Goal: Task Accomplishment & Management: Complete application form

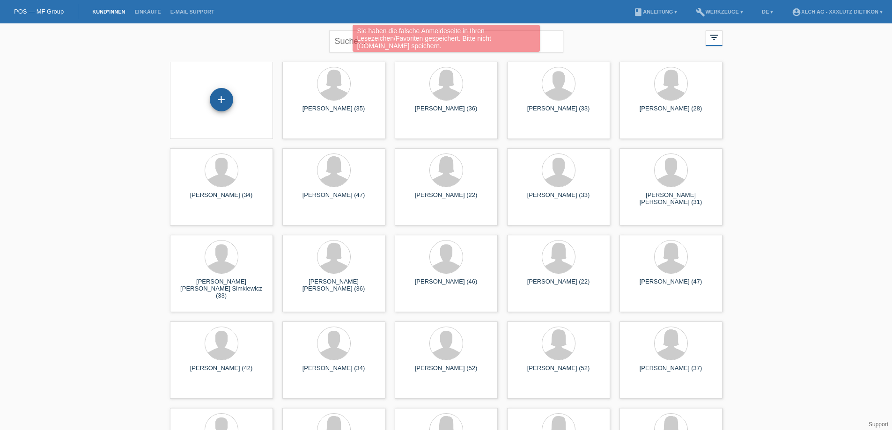
click at [222, 95] on div "+" at bounding box center [221, 99] width 23 height 23
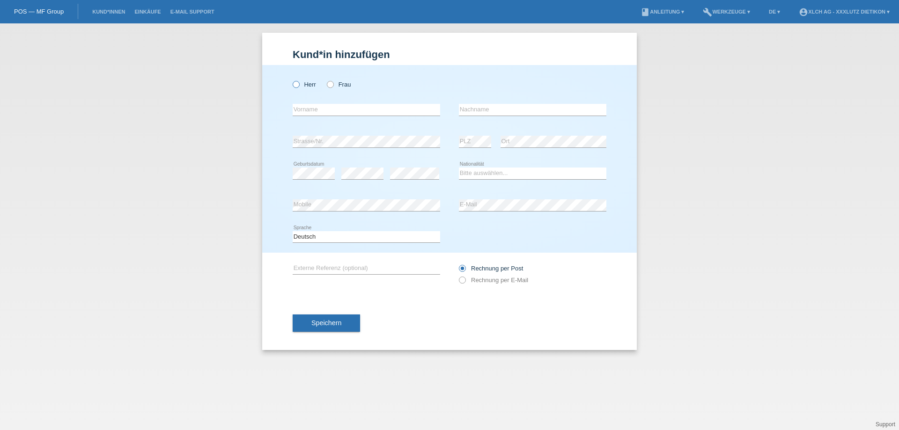
click at [291, 80] on icon at bounding box center [291, 80] width 0 height 0
click at [296, 87] on input "Herr" at bounding box center [296, 84] width 6 height 6
radio input "true"
click at [309, 108] on input "text" at bounding box center [367, 110] width 148 height 12
type input "Calogero"
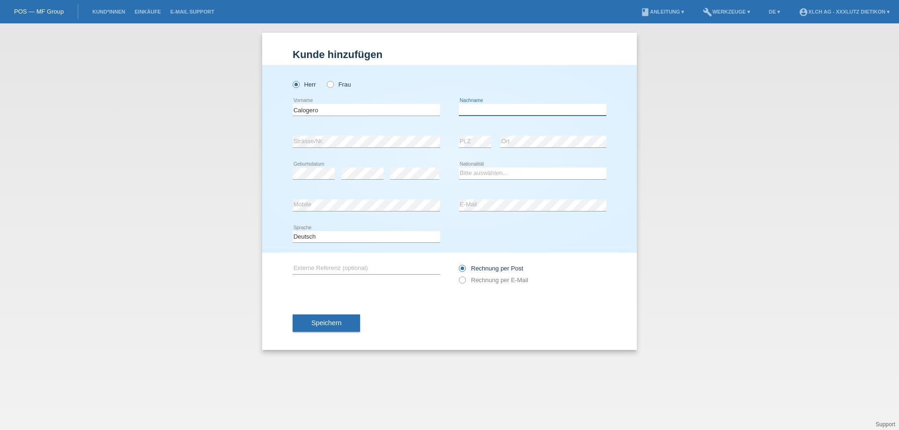
click at [496, 110] on input "text" at bounding box center [533, 110] width 148 height 12
type input "[PERSON_NAME]"
click at [478, 172] on select "Bitte auswählen... Schweiz Deutschland Liechtenstein Österreich ------------ Af…" at bounding box center [533, 173] width 148 height 11
select select "IT"
click at [459, 168] on select "Bitte auswählen... Schweiz Deutschland Liechtenstein Österreich ------------ Af…" at bounding box center [533, 173] width 148 height 11
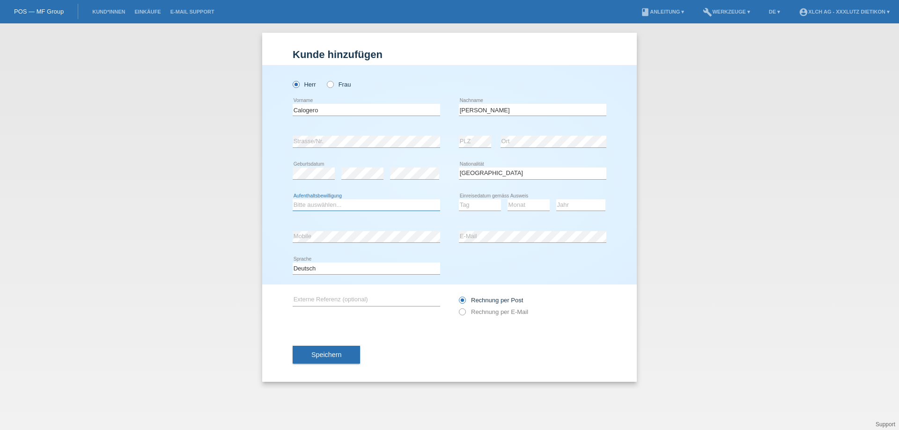
click at [343, 205] on select "Bitte auswählen... C B B - Flüchtlingsstatus Andere" at bounding box center [367, 205] width 148 height 11
select select "C"
click at [293, 200] on select "Bitte auswählen... C B B - Flüchtlingsstatus Andere" at bounding box center [367, 205] width 148 height 11
click at [472, 204] on select "Tag 01 02 03 04 05 06 07 08 09 10 11" at bounding box center [480, 205] width 42 height 11
select select "18"
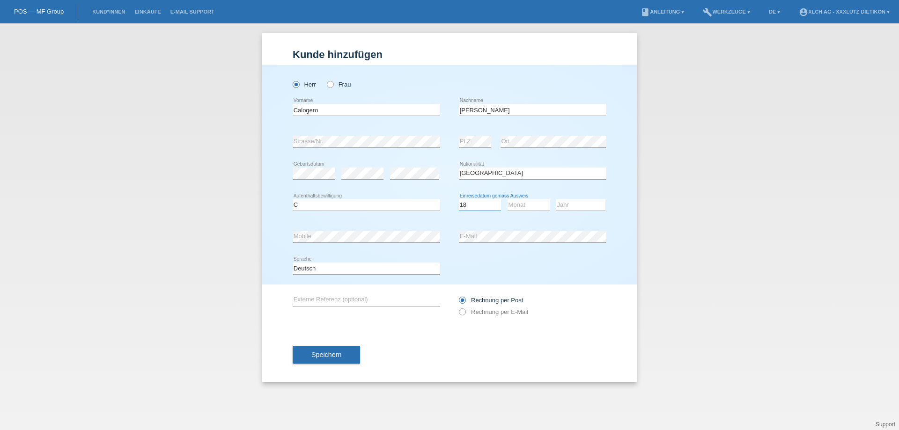
click at [459, 200] on select "Tag 01 02 03 04 05 06 07 08 09 10 11" at bounding box center [480, 205] width 42 height 11
click at [532, 204] on select "Monat 01 02 03 04 05 06 07 08 09 10 11" at bounding box center [529, 205] width 42 height 11
select select "04"
click at [508, 200] on select "Monat 01 02 03 04 05 06 07 08 09 10 11" at bounding box center [529, 205] width 42 height 11
click at [564, 203] on select "Jahr 2025 2024 2023 2022 2021 2020 2019 2018 2017 2016 2015 2014 2013 2012 2011…" at bounding box center [580, 205] width 49 height 11
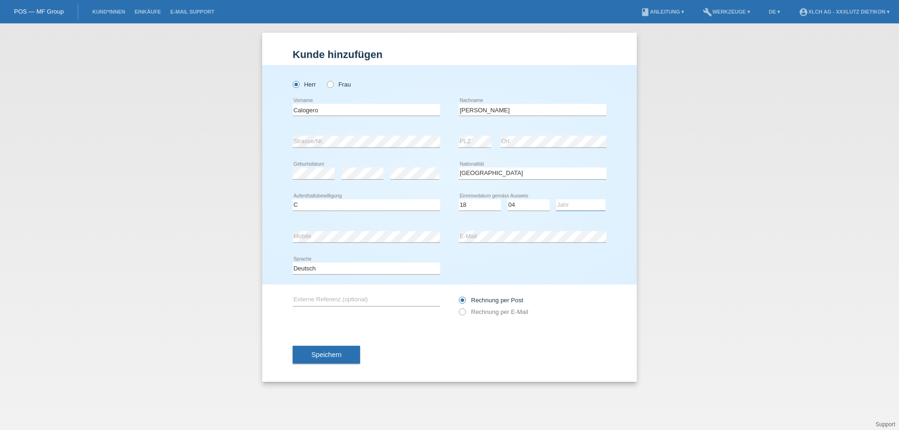
select select "1984"
click at [556, 200] on select "Jahr 2025 2024 2023 2022 2021 2020 2019 2018 2017 2016 2015 2014 2013 2012 2011…" at bounding box center [580, 205] width 49 height 11
click at [458, 307] on icon at bounding box center [458, 307] width 0 height 0
click at [463, 311] on input "Rechnung per E-Mail" at bounding box center [462, 315] width 6 height 12
radio input "true"
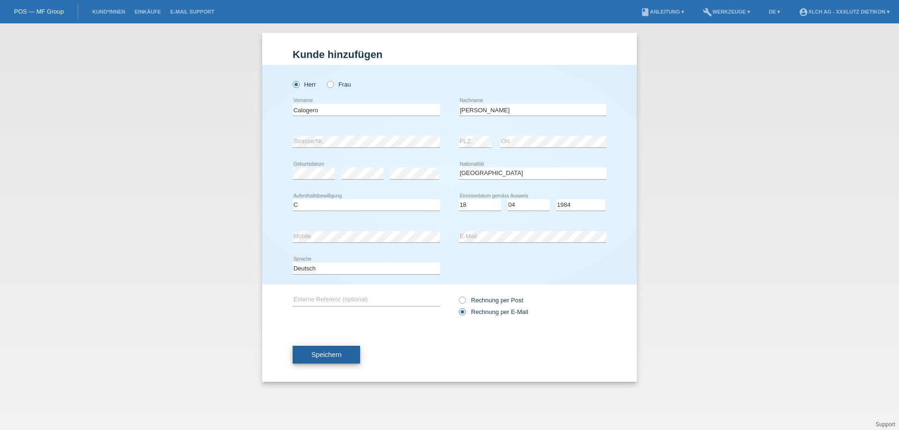
click at [335, 351] on button "Speichern" at bounding box center [326, 355] width 67 height 18
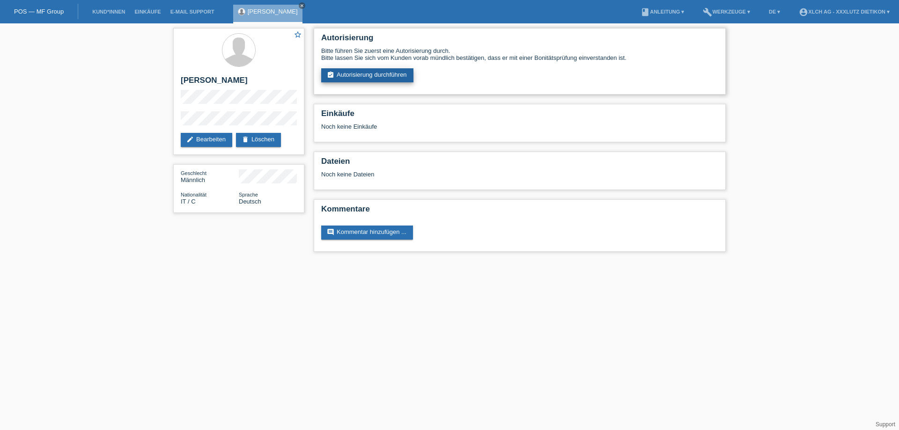
click at [377, 72] on link "assignment_turned_in Autorisierung durchführen" at bounding box center [367, 75] width 92 height 14
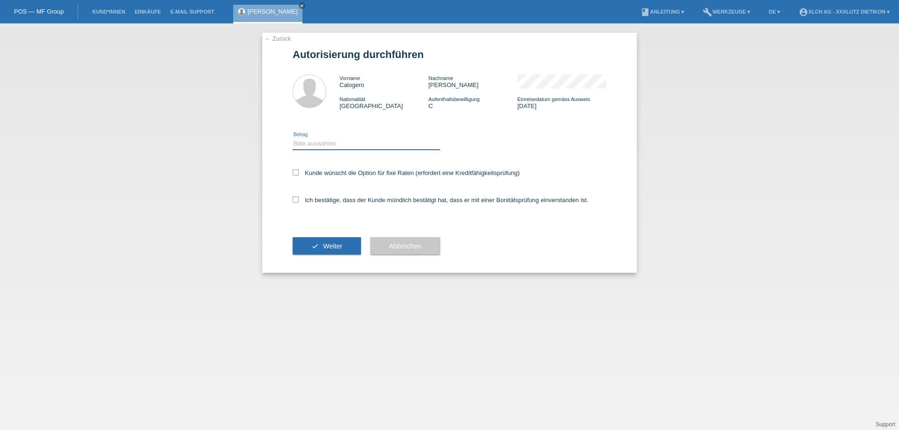
click at [333, 143] on select "Bitte auswählen CHF 1.00 - CHF 499.00 CHF 500.00 - CHF 1'999.00 CHF 2'000.00 - …" at bounding box center [367, 143] width 148 height 11
select select "3"
click at [293, 138] on select "Bitte auswählen CHF 1.00 - CHF 499.00 CHF 500.00 - CHF 1'999.00 CHF 2'000.00 - …" at bounding box center [367, 143] width 148 height 11
click at [296, 198] on div "Ich bestätige, dass der Kunde mündlich bestätigt hat, dass er mit einer Bonität…" at bounding box center [450, 203] width 314 height 32
click at [293, 199] on icon at bounding box center [296, 200] width 6 height 6
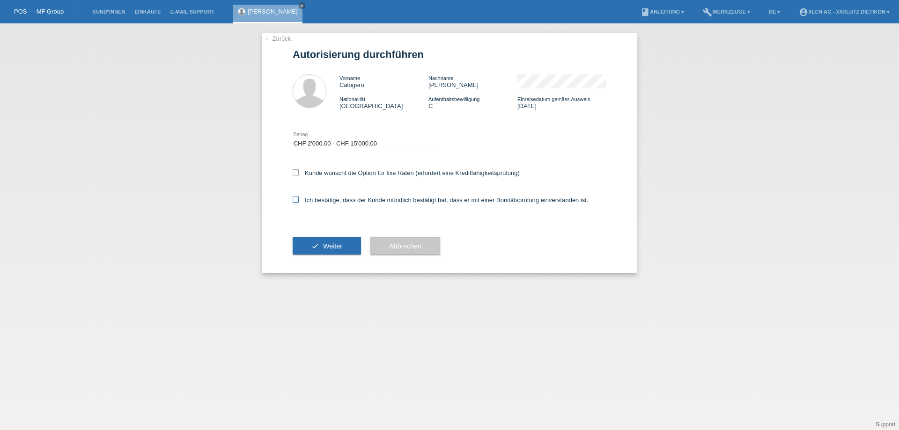
click at [293, 199] on input "Ich bestätige, dass der Kunde mündlich bestätigt hat, dass er mit einer Bonität…" at bounding box center [296, 200] width 6 height 6
checkbox input "true"
click at [306, 240] on button "check Weiter" at bounding box center [327, 246] width 68 height 18
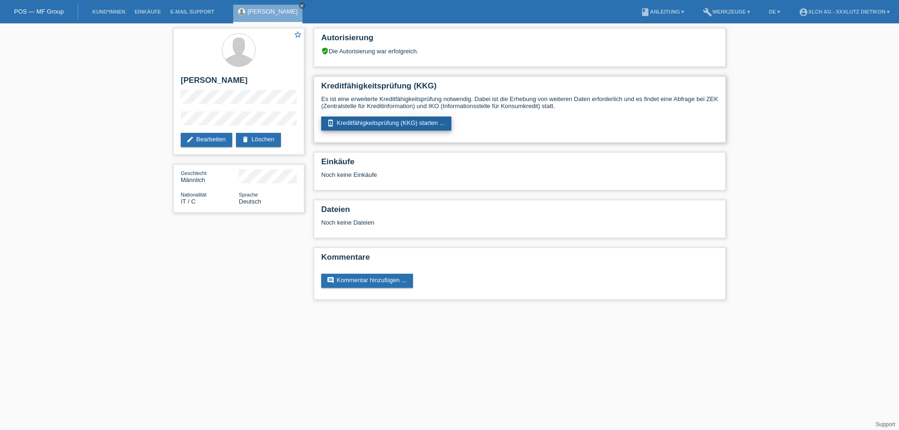
click at [370, 122] on link "perm_device_information Kreditfähigkeitsprüfung (KKG) starten ..." at bounding box center [386, 124] width 130 height 14
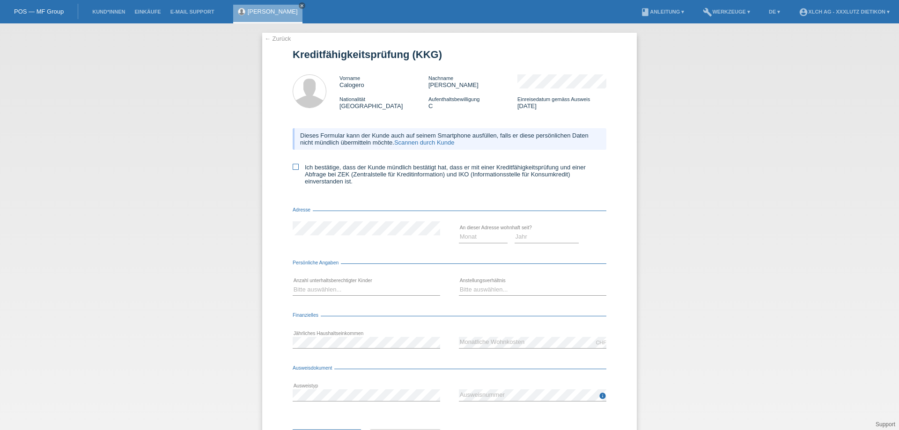
click at [293, 167] on icon at bounding box center [296, 167] width 6 height 6
click at [293, 167] on input "Ich bestätige, dass der Kunde mündlich bestätigt hat, dass er mit einer Kreditf…" at bounding box center [296, 167] width 6 height 6
checkbox input "true"
click at [463, 236] on select "Monat 01 02 03 04 05 06 07 08 09 10" at bounding box center [483, 236] width 49 height 11
select select "05"
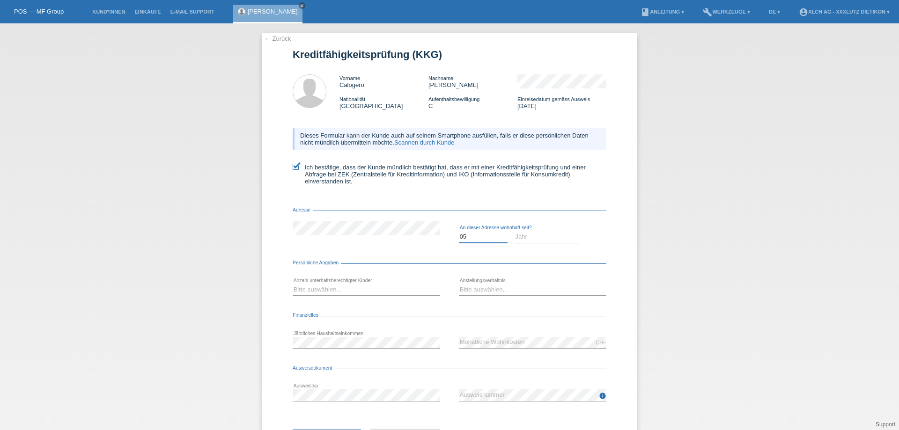
click at [459, 231] on select "Monat 01 02 03 04 05 06 07 08 09 10" at bounding box center [483, 236] width 49 height 11
click at [522, 239] on select "Jahr 2025 2024 2023 2022 2021 2020 2019 2018 2017 2016 2015 2014 2013 2012 2011…" at bounding box center [547, 236] width 65 height 11
select select "2013"
click at [515, 231] on select "Jahr 2025 2024 2023 2022 2021 2020 2019 2018 2017 2016 2015 2014 2013 2012 2011…" at bounding box center [547, 236] width 65 height 11
click at [396, 290] on select "Bitte auswählen... 0 1 2 3 4 5 6 7 8 9" at bounding box center [367, 289] width 148 height 11
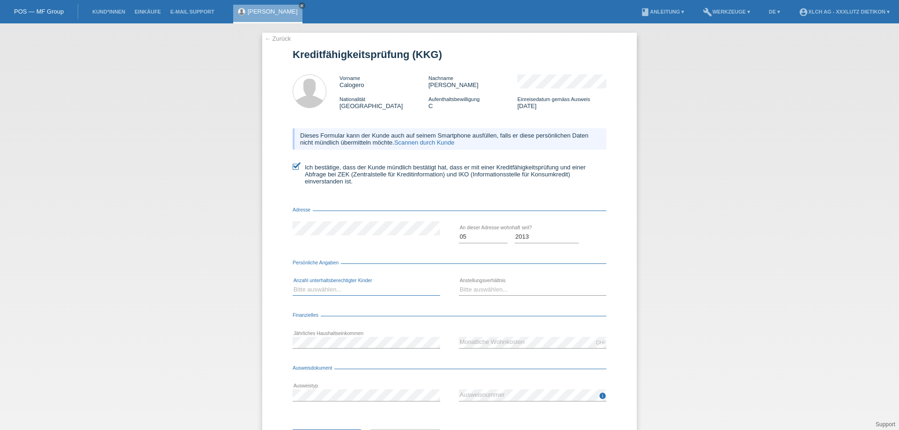
select select "1"
click at [293, 284] on select "Bitte auswählen... 0 1 2 3 4 5 6 7 8 9" at bounding box center [367, 289] width 148 height 11
click at [491, 288] on select "Bitte auswählen... Unbefristet Befristet Lehrling/Student Pensioniert Nicht arb…" at bounding box center [533, 289] width 148 height 11
select select "UNLIMITED"
click at [459, 284] on select "Bitte auswählen... Unbefristet Befristet Lehrling/Student Pensioniert Nicht arb…" at bounding box center [533, 289] width 148 height 11
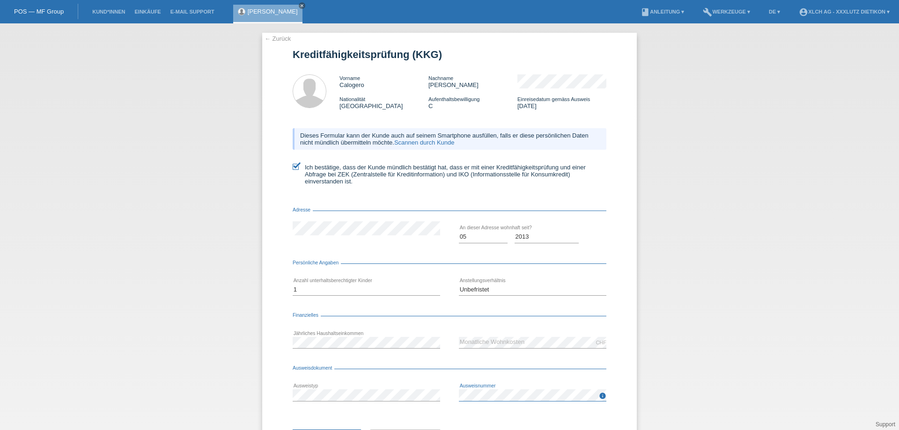
scroll to position [45, 0]
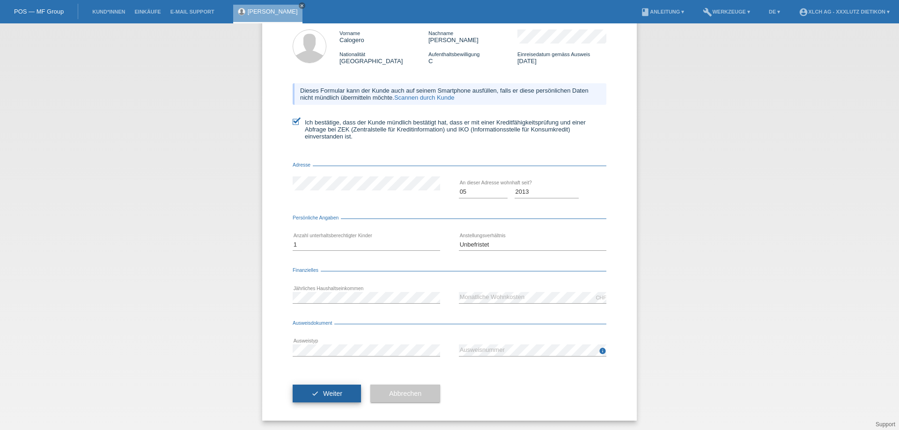
click at [323, 396] on span "Weiter" at bounding box center [332, 393] width 19 height 7
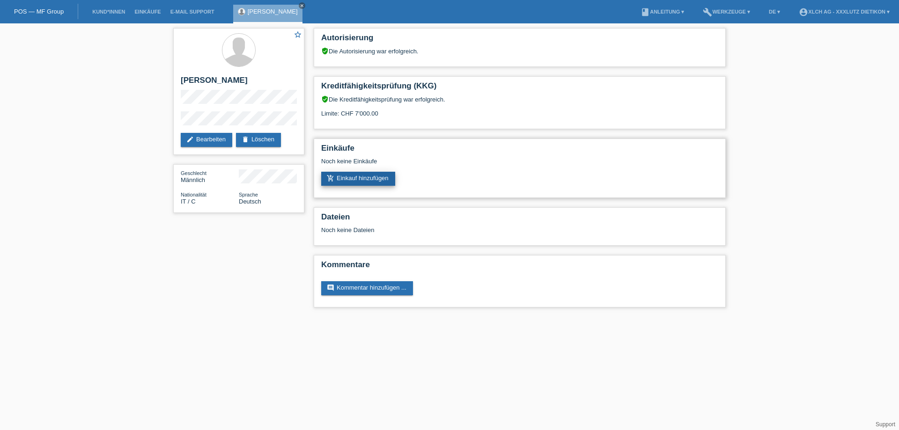
click at [352, 176] on link "add_shopping_cart Einkauf hinzufügen" at bounding box center [358, 179] width 74 height 14
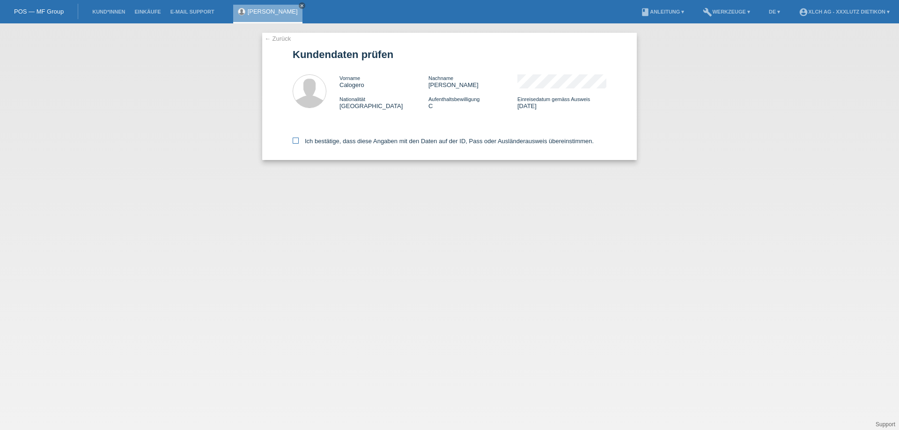
click at [297, 140] on icon at bounding box center [296, 141] width 6 height 6
click at [297, 140] on input "Ich bestätige, dass diese Angaben mit den Daten auf der ID, Pass oder Ausländer…" at bounding box center [296, 141] width 6 height 6
checkbox input "true"
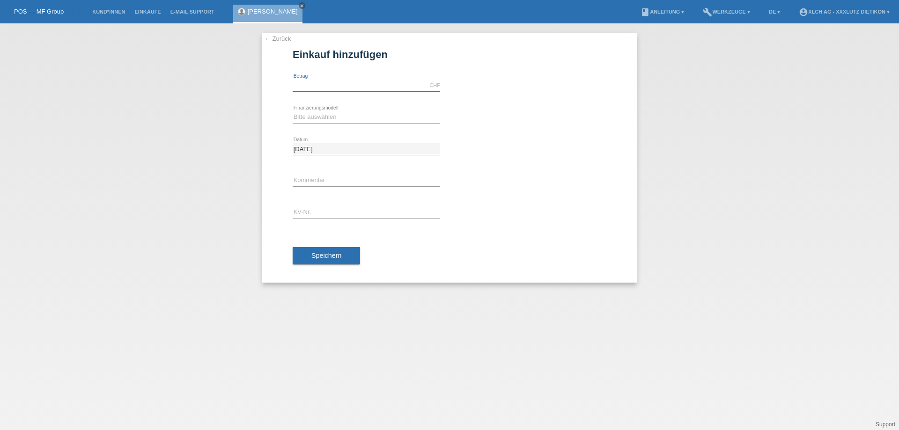
click at [338, 86] on input "text" at bounding box center [367, 86] width 148 height 12
type input "3000.00"
click at [344, 117] on select "Bitte auswählen Kauf auf Rechnung mit Teilzahlungsoption Fixe Raten - Zinsübern…" at bounding box center [367, 116] width 148 height 11
select select "109"
click at [293, 111] on select "Bitte auswählen Kauf auf Rechnung mit Teilzahlungsoption Fixe Raten - Zinsübern…" at bounding box center [367, 116] width 148 height 11
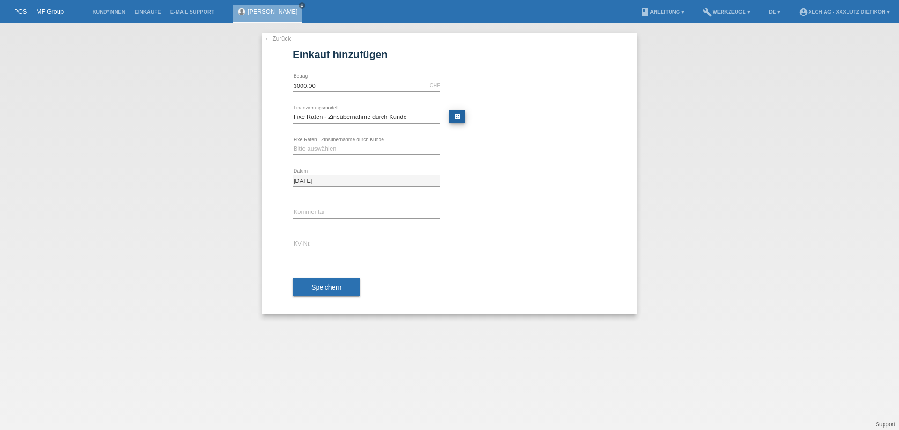
click at [459, 114] on link "calculate" at bounding box center [458, 116] width 16 height 13
type input "3000.00"
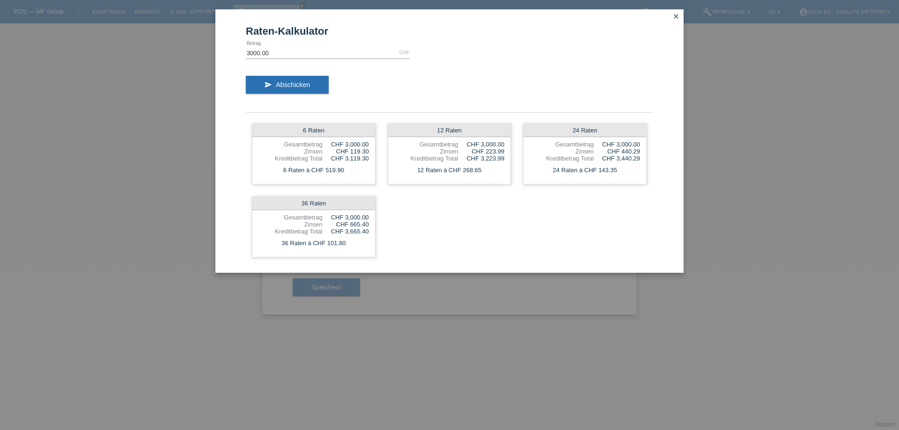
click at [676, 15] on icon "close" at bounding box center [675, 16] width 7 height 7
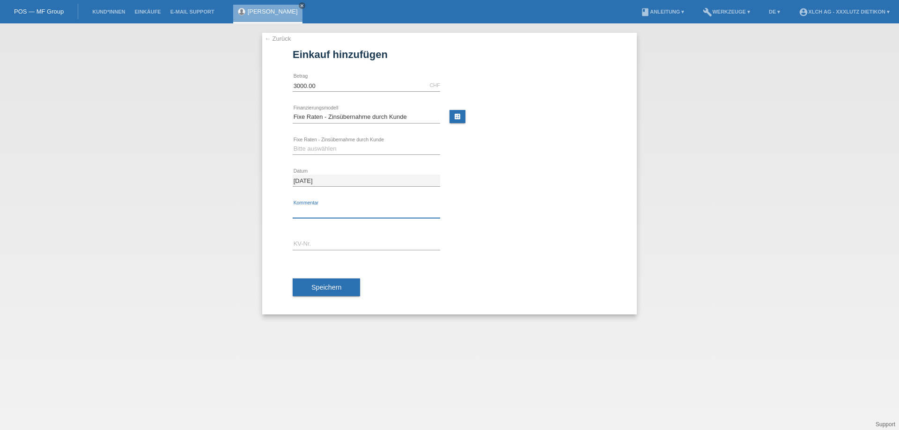
click at [338, 207] on input "text" at bounding box center [367, 213] width 148 height 12
type input "2KK3"
click at [342, 241] on input "text" at bounding box center [367, 244] width 148 height 12
type input "1"
type input "1PP6R8"
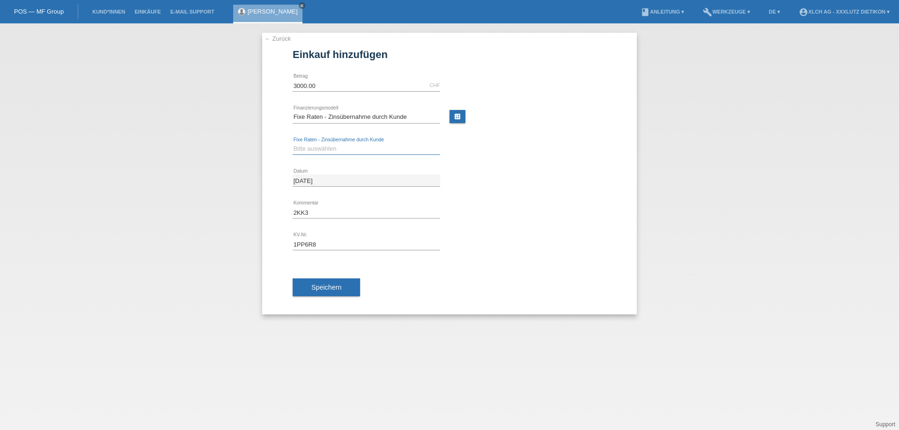
click at [351, 147] on select "Bitte auswählen 6 Raten 12 Raten 24 Raten 36 Raten" at bounding box center [367, 148] width 148 height 11
select select "314"
click at [293, 143] on select "Bitte auswählen 6 Raten 12 Raten 24 Raten 36 Raten" at bounding box center [367, 148] width 148 height 11
click at [321, 285] on span "Speichern" at bounding box center [326, 287] width 30 height 7
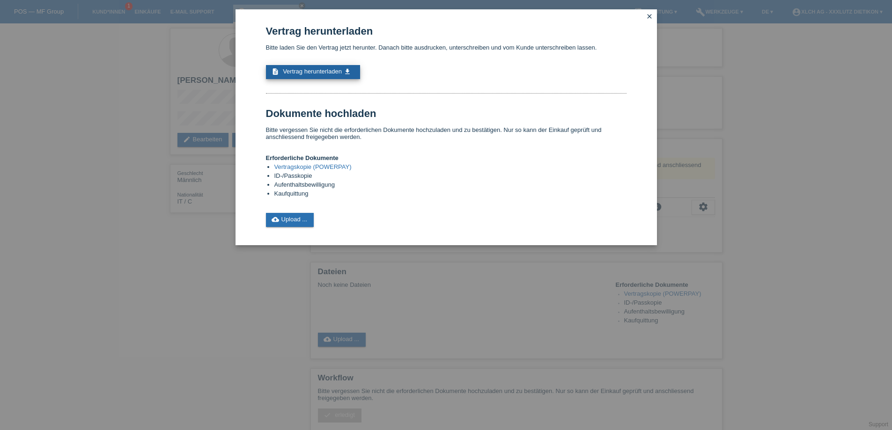
click at [320, 66] on link "description Vertrag herunterladen get_app" at bounding box center [313, 72] width 94 height 14
click at [289, 220] on link "cloud_upload Upload ..." at bounding box center [290, 220] width 48 height 14
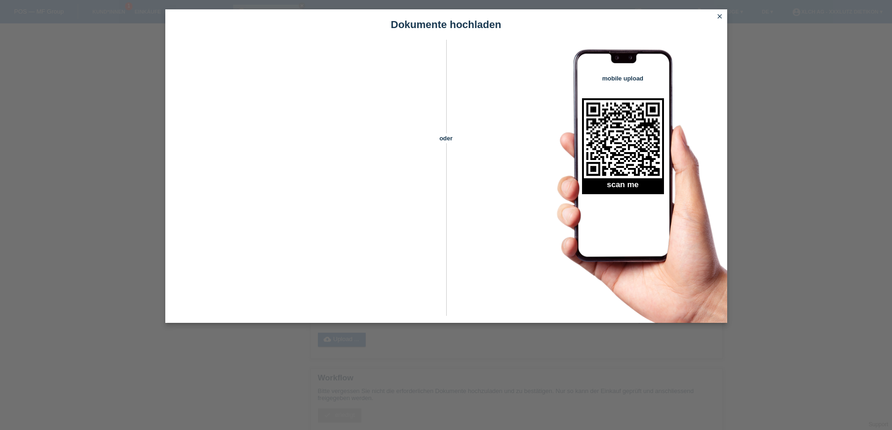
click at [719, 16] on icon "close" at bounding box center [719, 16] width 7 height 7
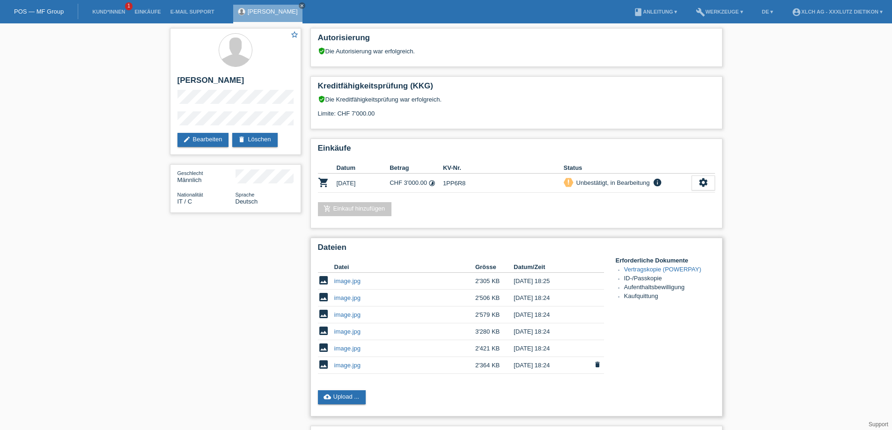
click at [354, 365] on link "image.jpg" at bounding box center [347, 365] width 26 height 7
click at [343, 348] on link "image.jpg" at bounding box center [347, 348] width 26 height 7
click at [350, 330] on link "image.jpg" at bounding box center [347, 331] width 26 height 7
click at [346, 312] on link "image.jpg" at bounding box center [347, 314] width 26 height 7
click at [355, 297] on link "image.jpg" at bounding box center [347, 298] width 26 height 7
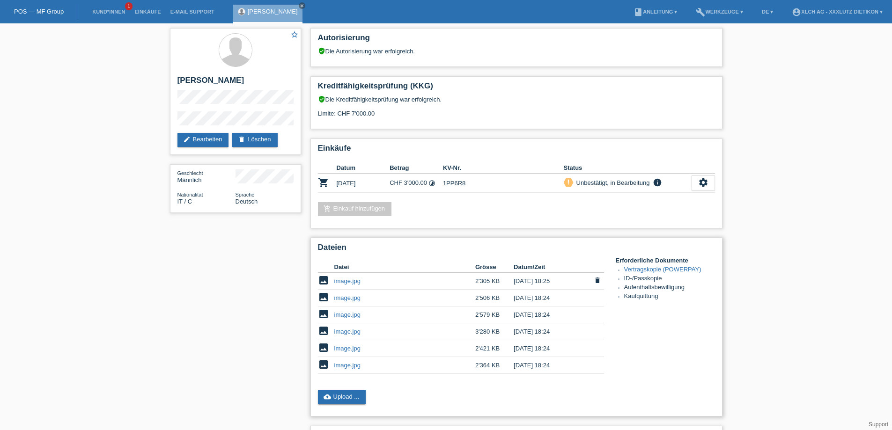
click at [343, 282] on link "image.jpg" at bounding box center [347, 281] width 26 height 7
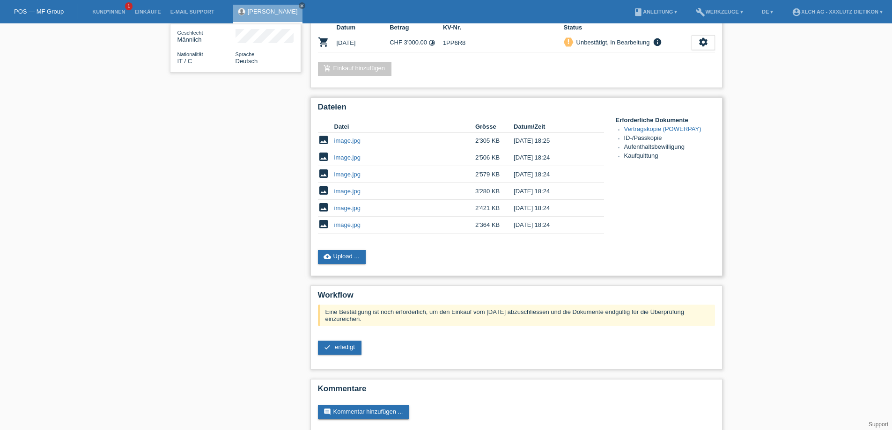
scroll to position [151, 0]
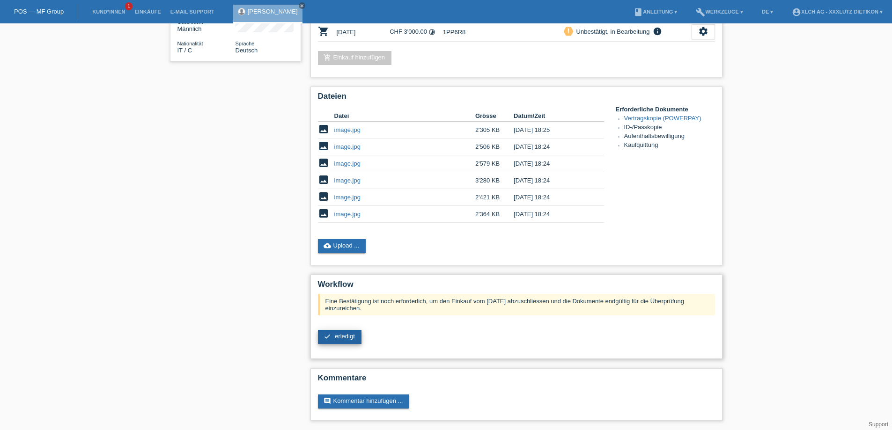
click at [341, 339] on span "erledigt" at bounding box center [345, 336] width 20 height 7
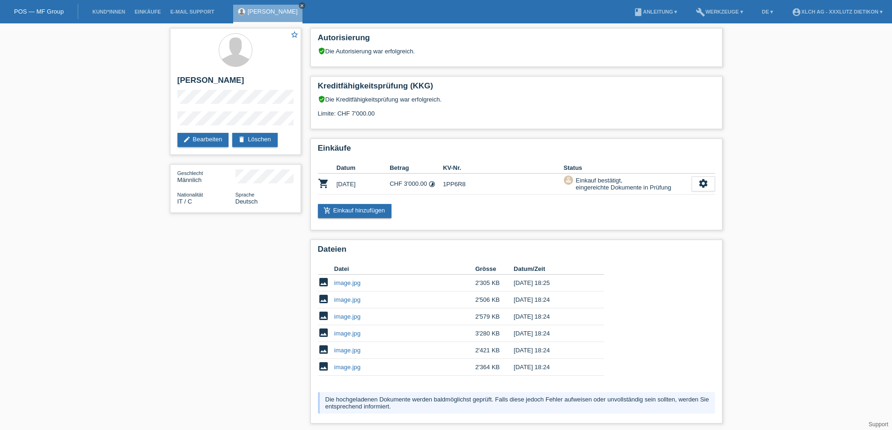
click at [301, 4] on icon "close" at bounding box center [302, 5] width 5 height 5
